Goal: Task Accomplishment & Management: Manage account settings

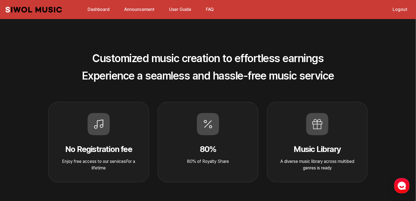
scroll to position [194, 0]
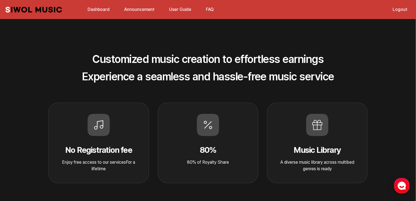
click at [97, 6] on link "Dashboard" at bounding box center [98, 10] width 29 height 12
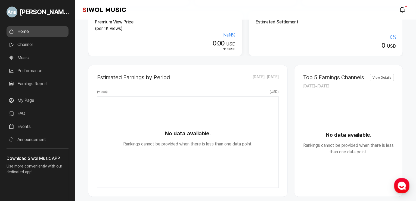
scroll to position [103, 0]
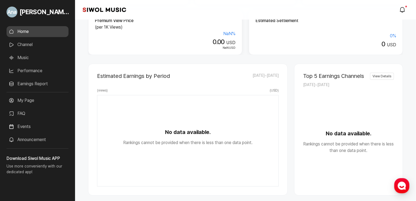
click at [41, 85] on link "Earnings Report" at bounding box center [38, 83] width 62 height 11
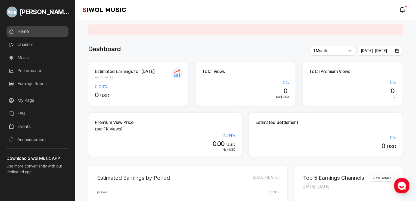
scroll to position [0, 0]
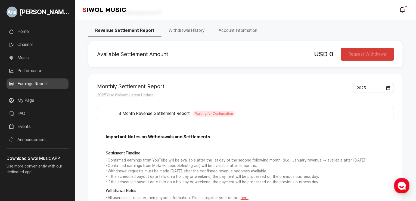
scroll to position [19, 0]
click at [379, 111] on button "8 Month Revenue Settlement Report Waiting for Confirmation" at bounding box center [245, 113] width 279 height 10
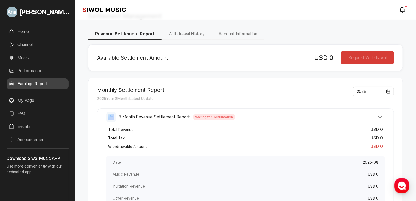
scroll to position [0, 0]
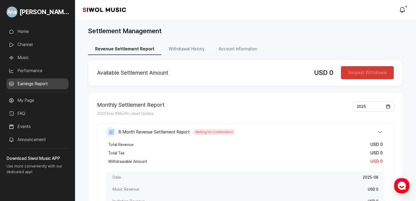
click at [226, 131] on span "Waiting for Confirmation" at bounding box center [214, 132] width 42 height 6
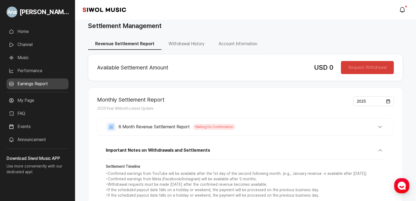
scroll to position [9, 0]
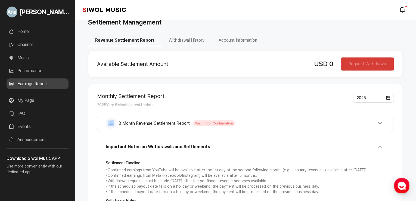
click at [176, 38] on button "Withdrawal History" at bounding box center [187, 40] width 50 height 11
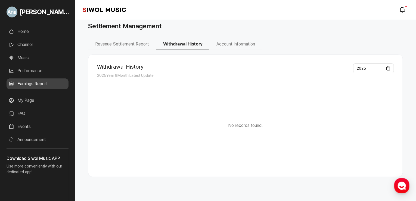
scroll to position [5, 0]
click at [23, 34] on link "Home" at bounding box center [38, 31] width 62 height 11
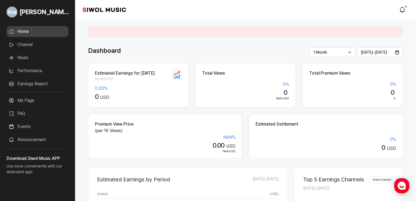
click at [31, 44] on link "Channel" at bounding box center [38, 44] width 62 height 11
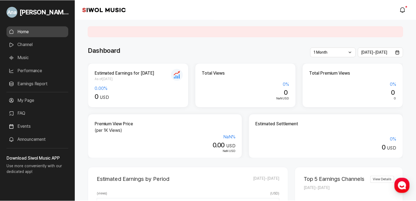
scroll to position [5, 0]
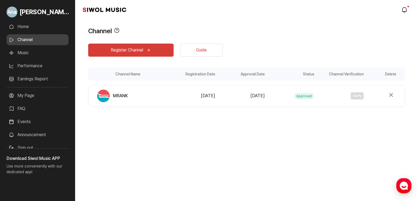
click at [362, 96] on div "Verify" at bounding box center [340, 95] width 46 height 7
click at [25, 24] on link "Home" at bounding box center [38, 26] width 62 height 11
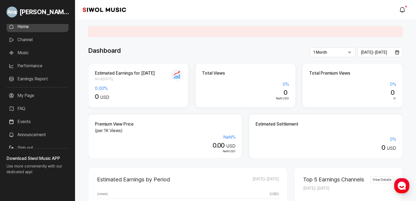
click at [26, 38] on link "Channel" at bounding box center [38, 39] width 62 height 11
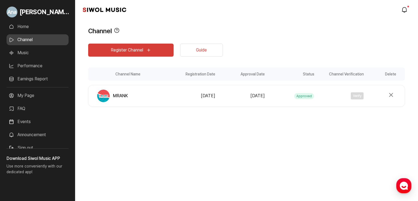
click at [26, 26] on link "Home" at bounding box center [38, 26] width 62 height 11
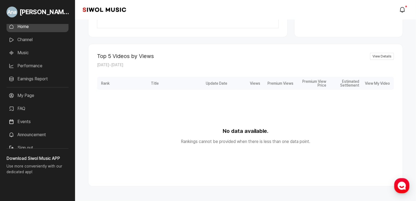
scroll to position [283, 0]
